Goal: Transaction & Acquisition: Purchase product/service

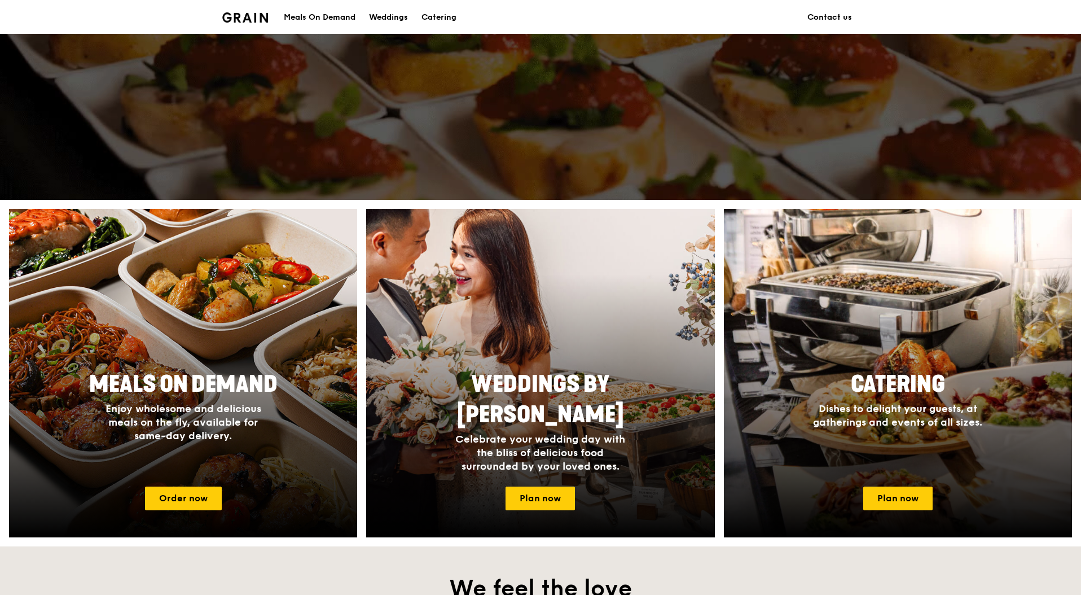
scroll to position [257, 0]
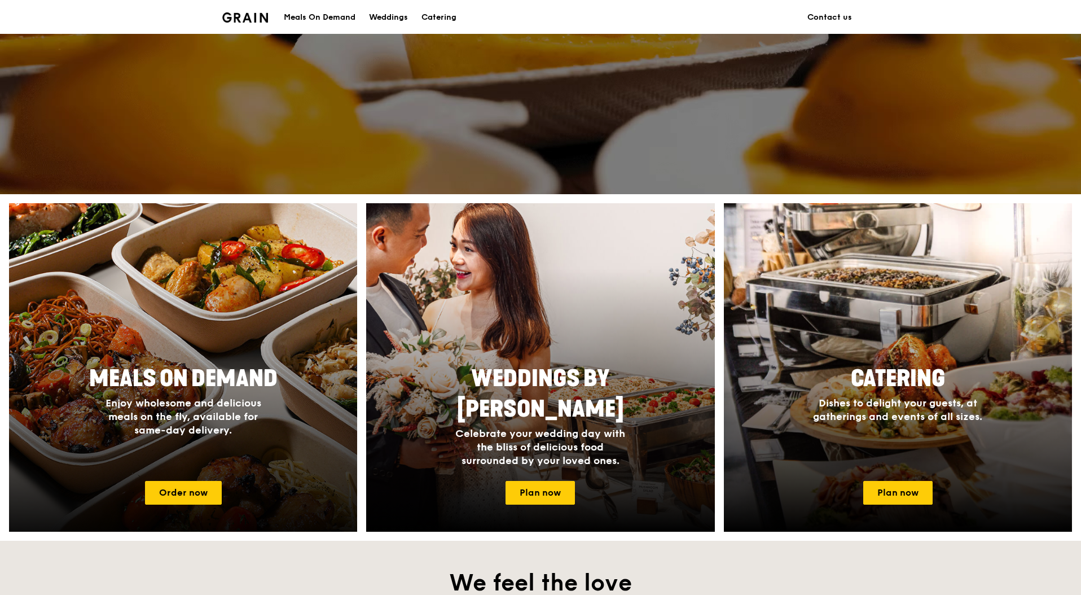
click at [284, 326] on div at bounding box center [183, 367] width 383 height 361
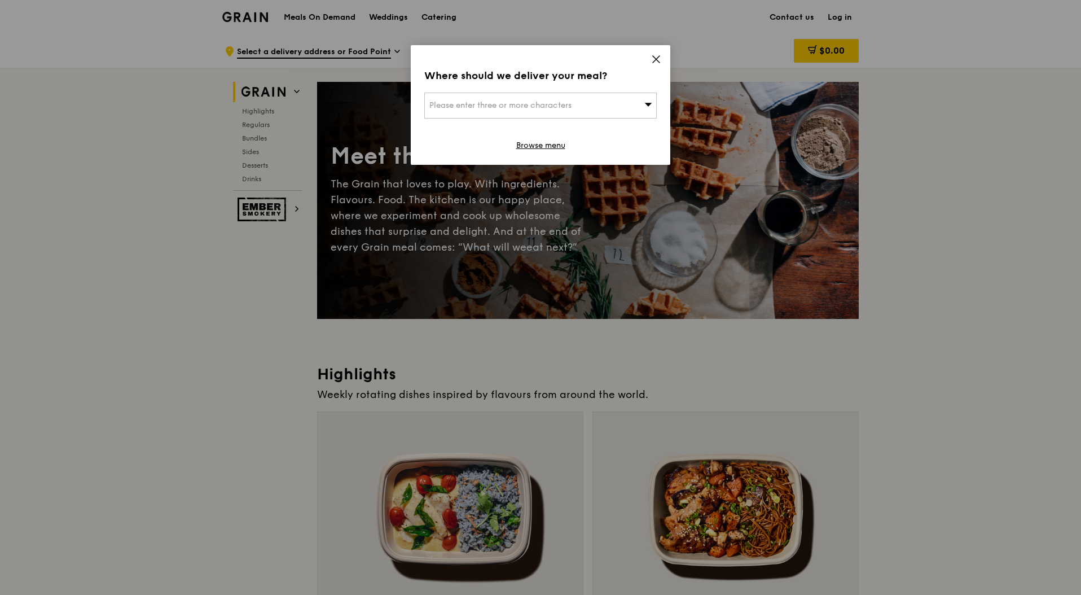
click at [599, 101] on div "Please enter three or more characters" at bounding box center [540, 106] width 233 height 26
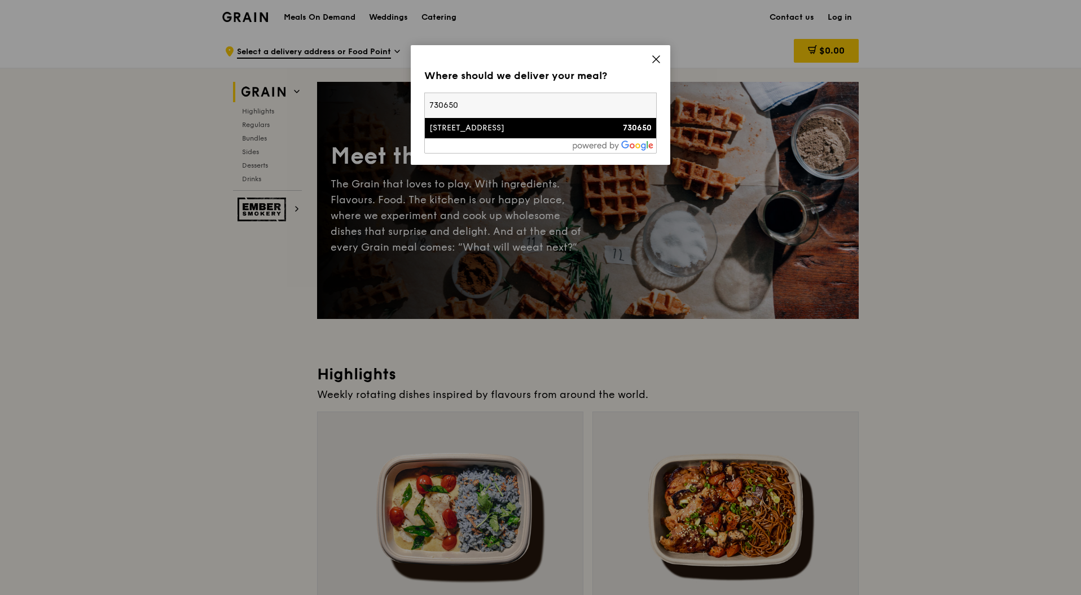
type input "730650"
click at [519, 124] on div "[STREET_ADDRESS]" at bounding box center [513, 127] width 167 height 11
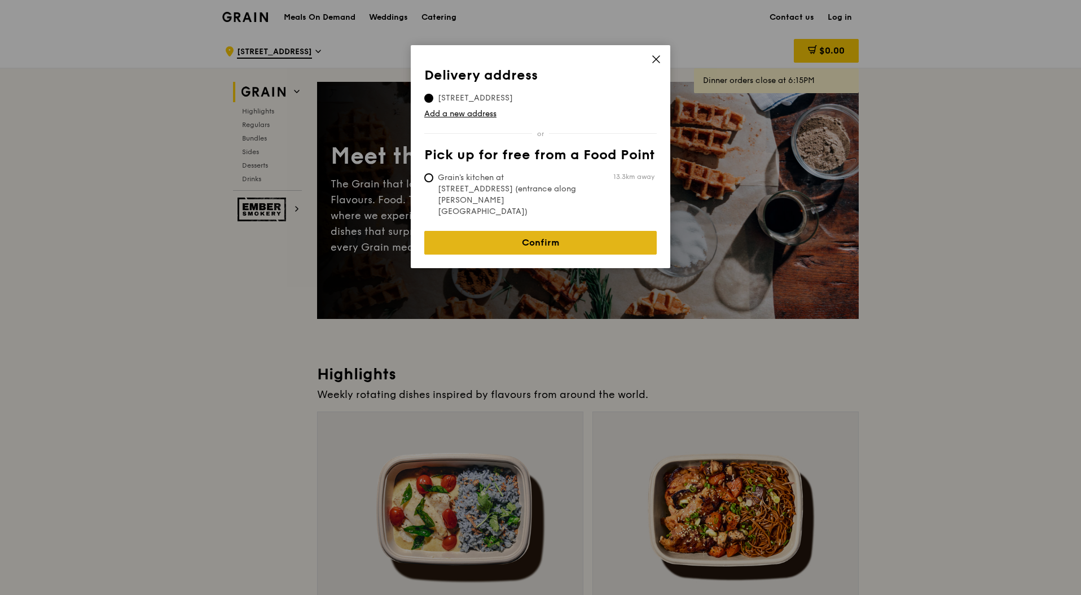
click at [572, 231] on link "Confirm" at bounding box center [540, 243] width 233 height 24
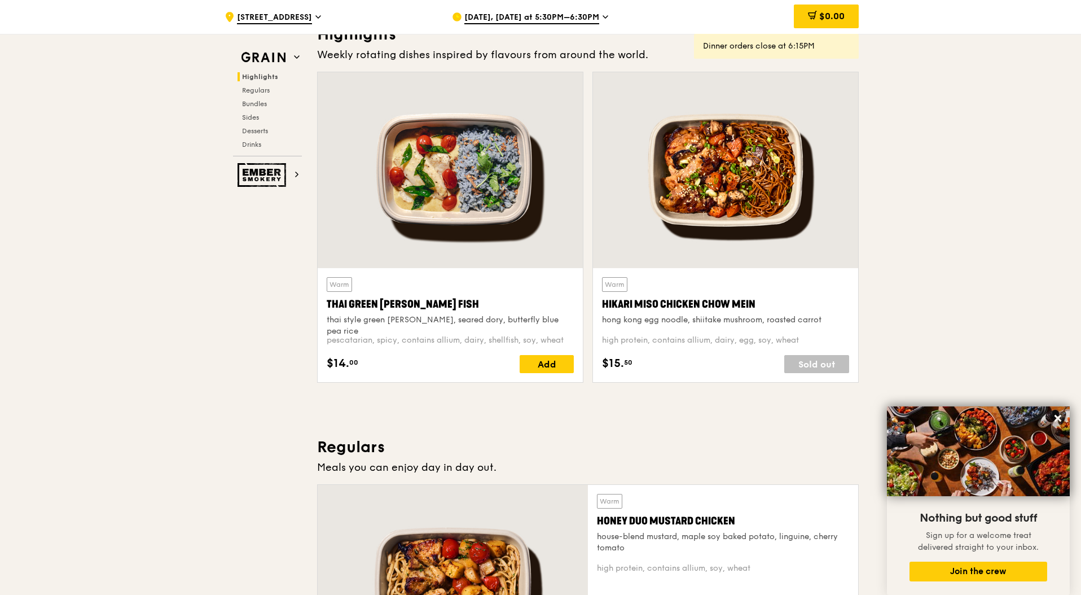
scroll to position [305, 0]
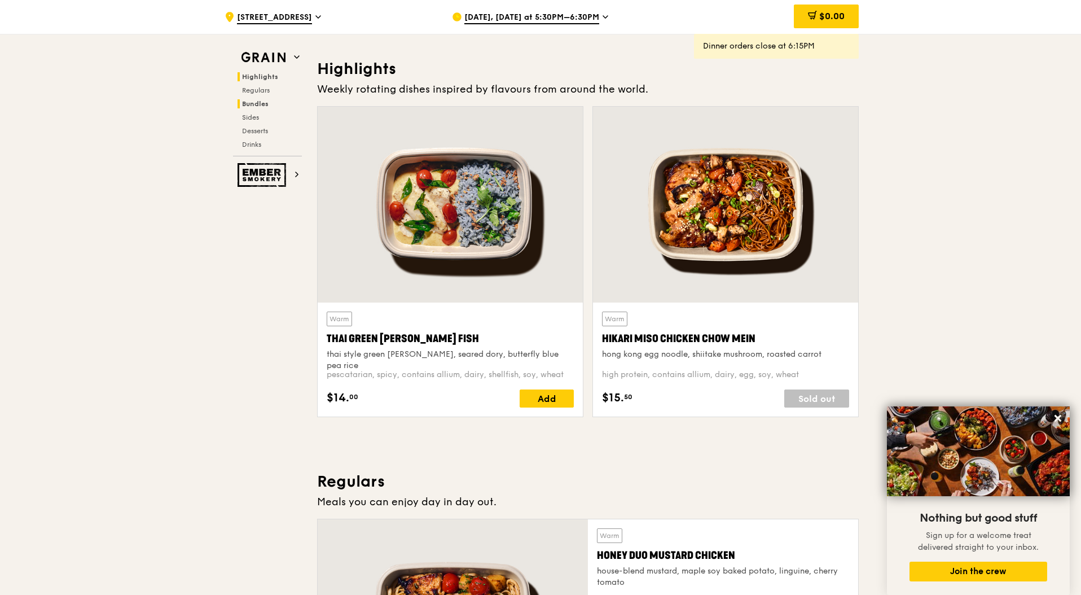
click at [261, 107] on span "Bundles" at bounding box center [255, 104] width 27 height 8
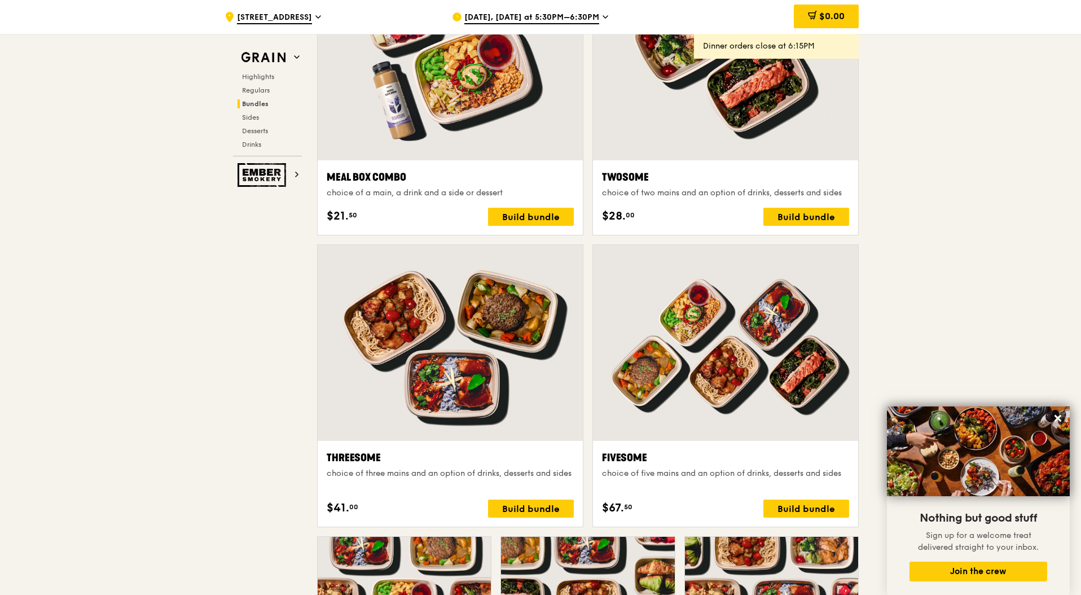
scroll to position [1746, 0]
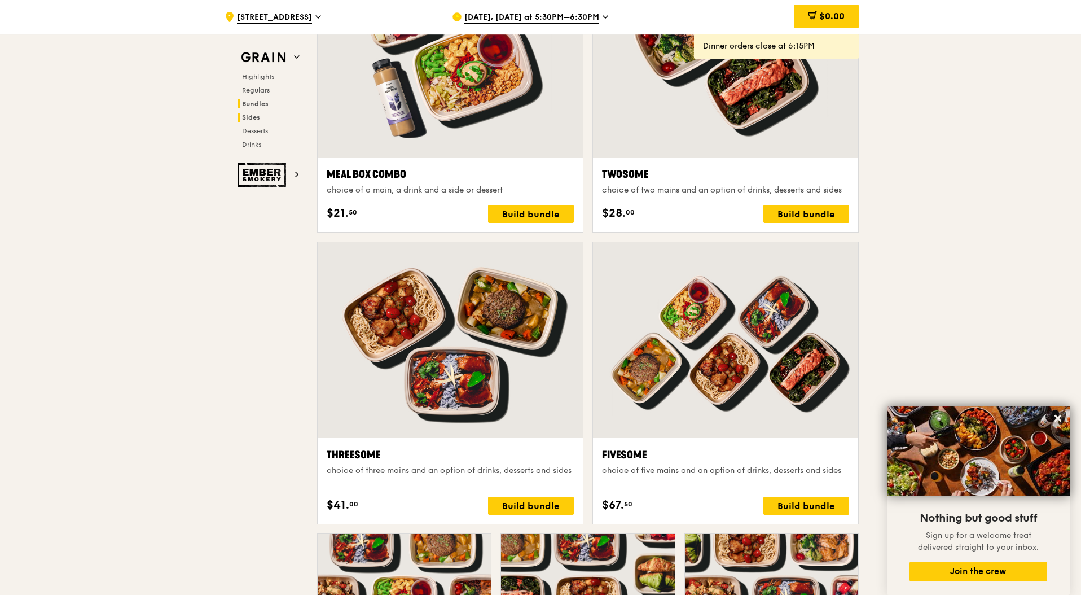
click at [262, 120] on h2 "Sides" at bounding box center [270, 117] width 64 height 9
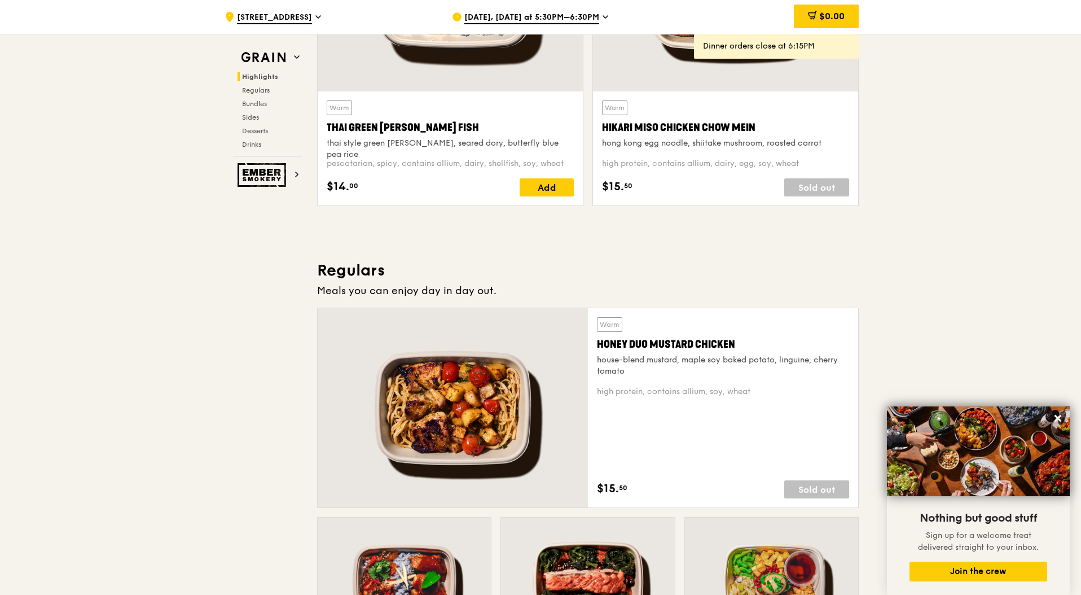
scroll to position [0, 0]
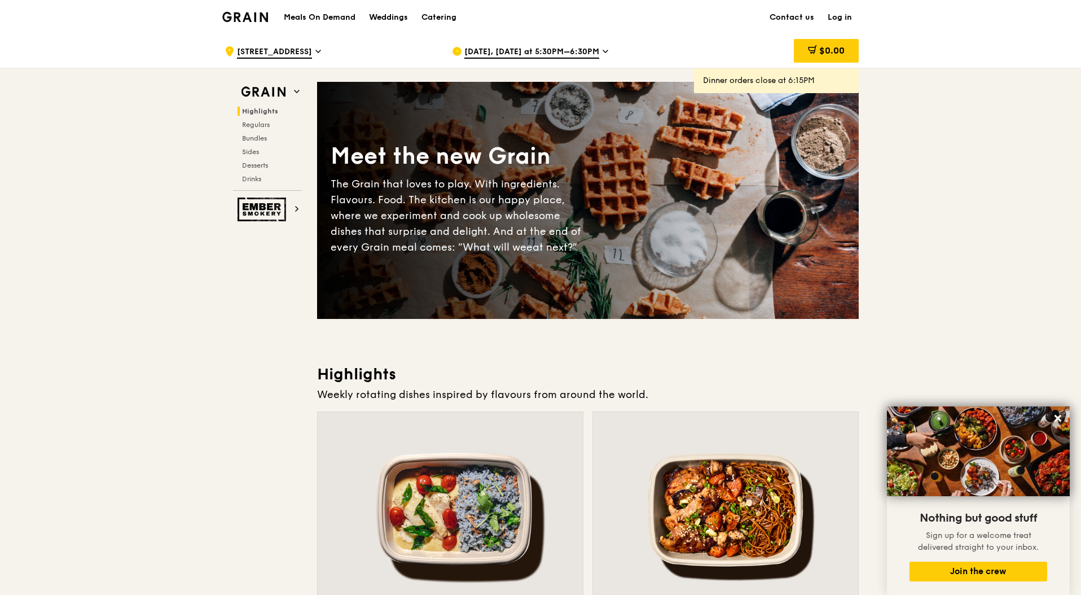
click at [260, 14] on img at bounding box center [245, 17] width 46 height 10
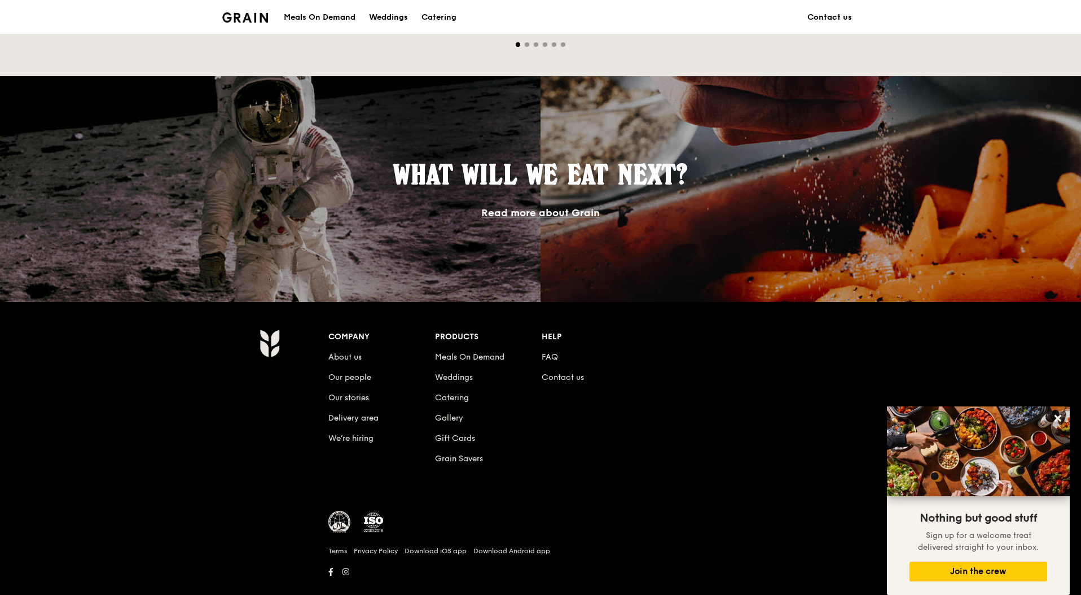
scroll to position [892, 0]
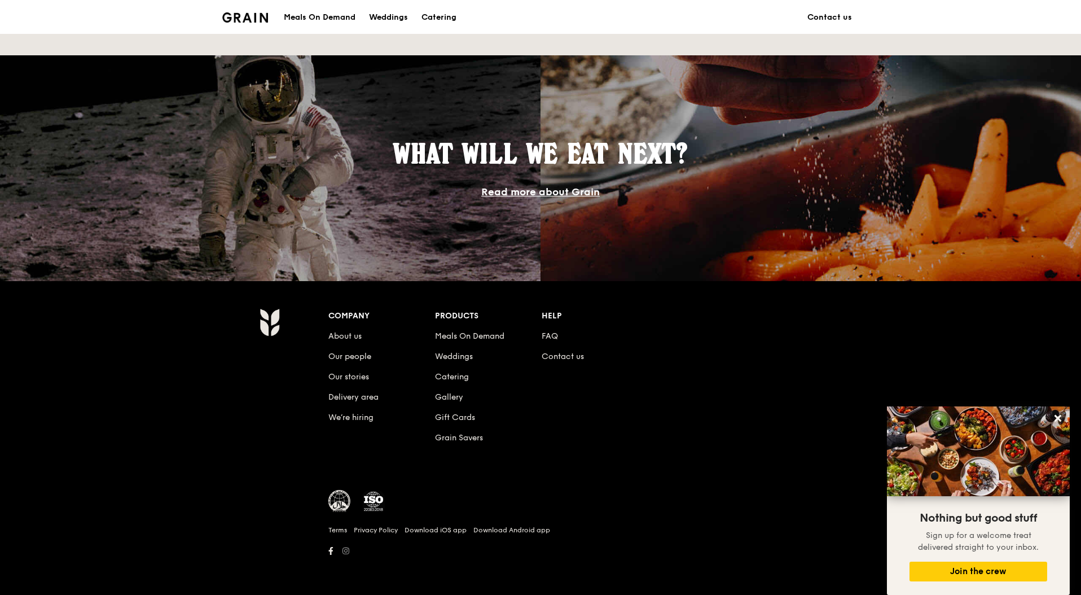
click at [347, 554] on icon at bounding box center [346, 550] width 7 height 7
